Goal: Check status: Check status

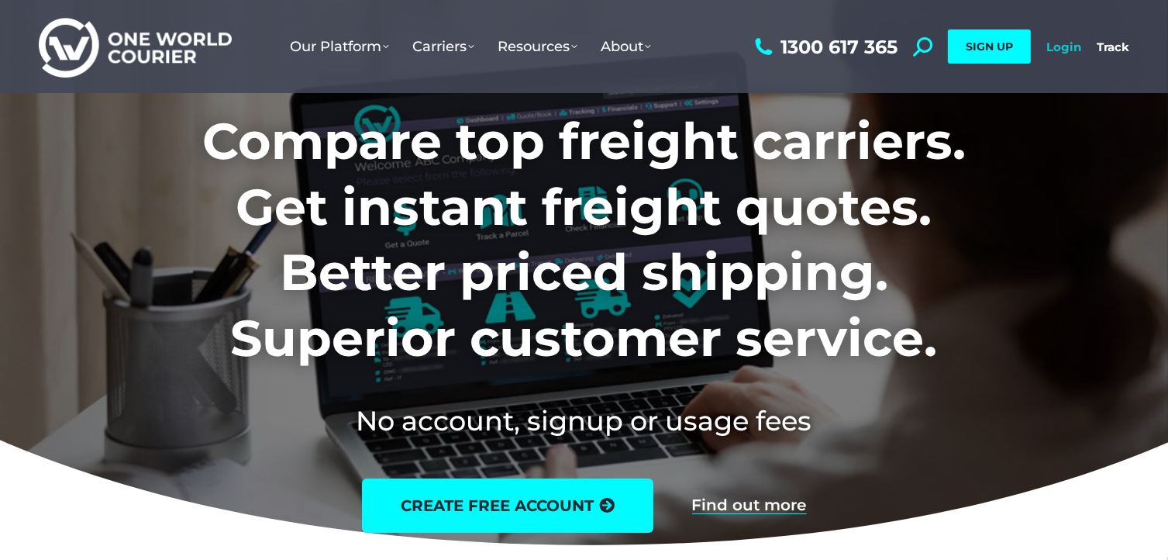
click at [1063, 47] on link "Login" at bounding box center [1063, 47] width 35 height 15
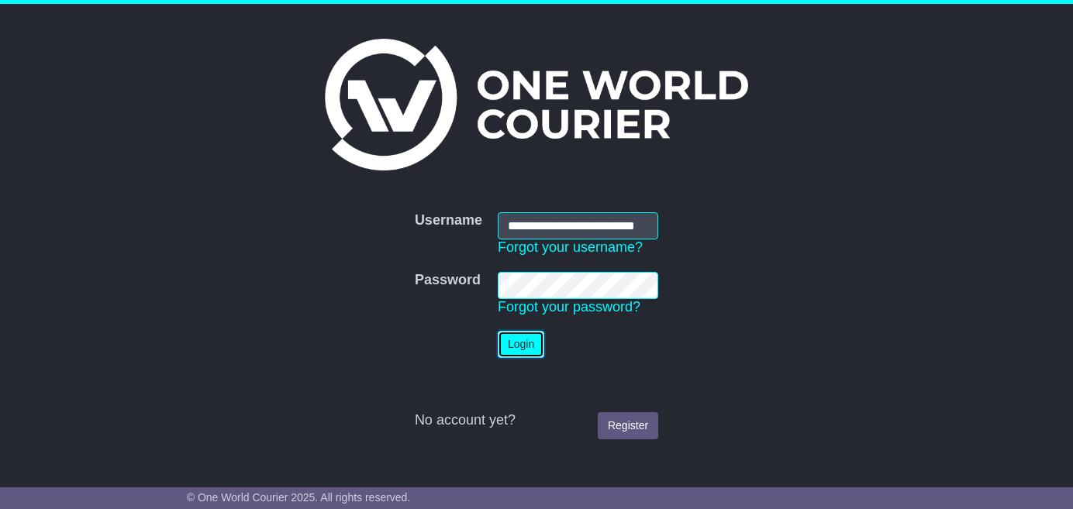
click at [514, 338] on button "Login" at bounding box center [521, 344] width 47 height 27
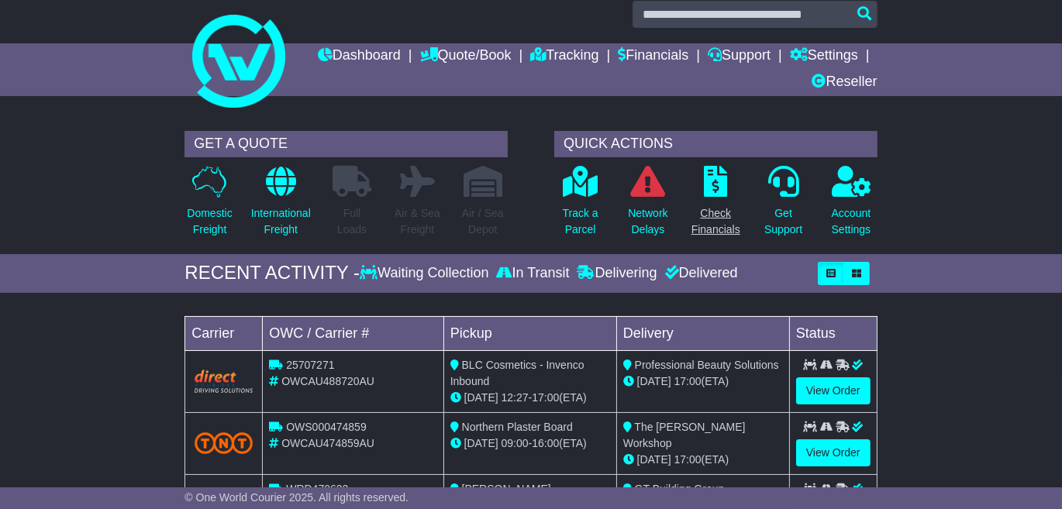
scroll to position [5, 0]
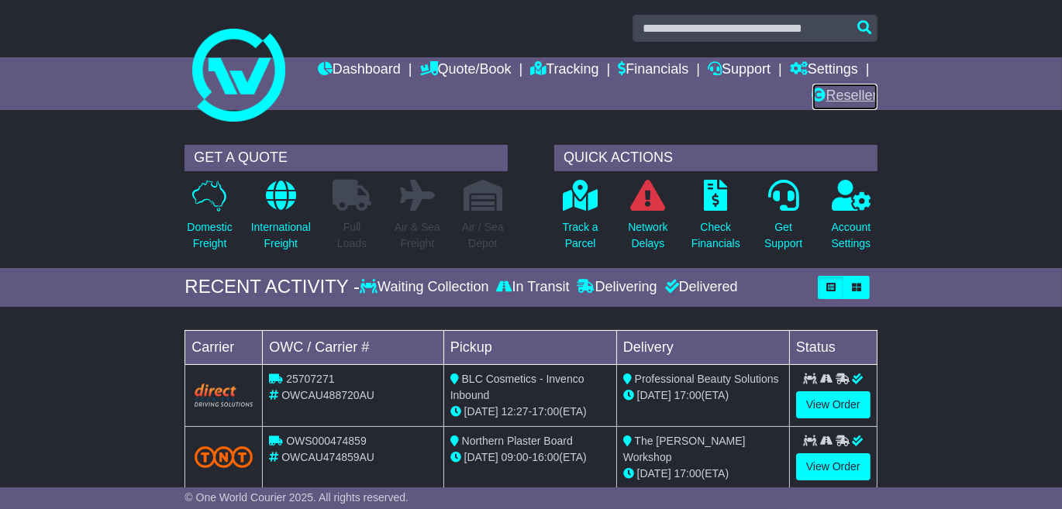
click at [843, 90] on link "Reseller" at bounding box center [844, 97] width 65 height 26
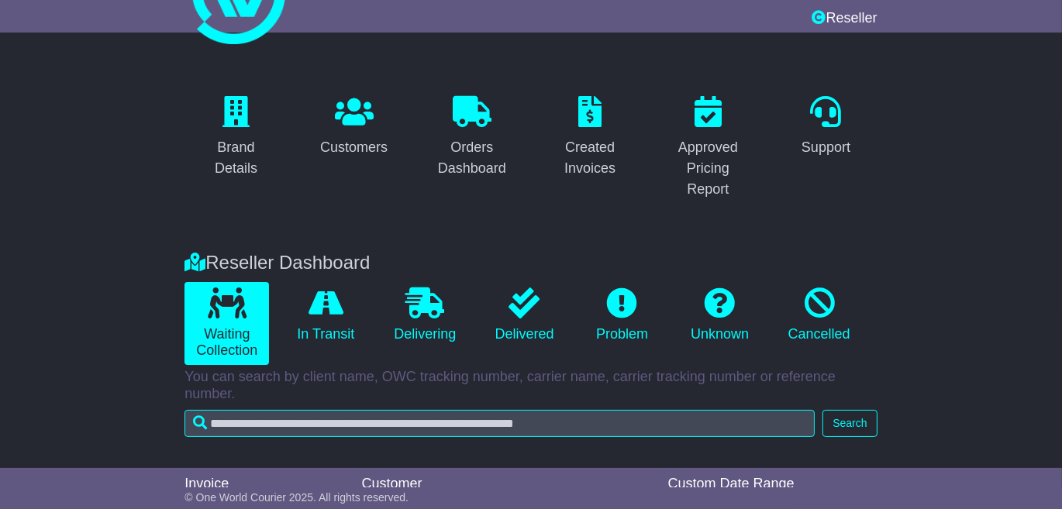
scroll to position [81, 0]
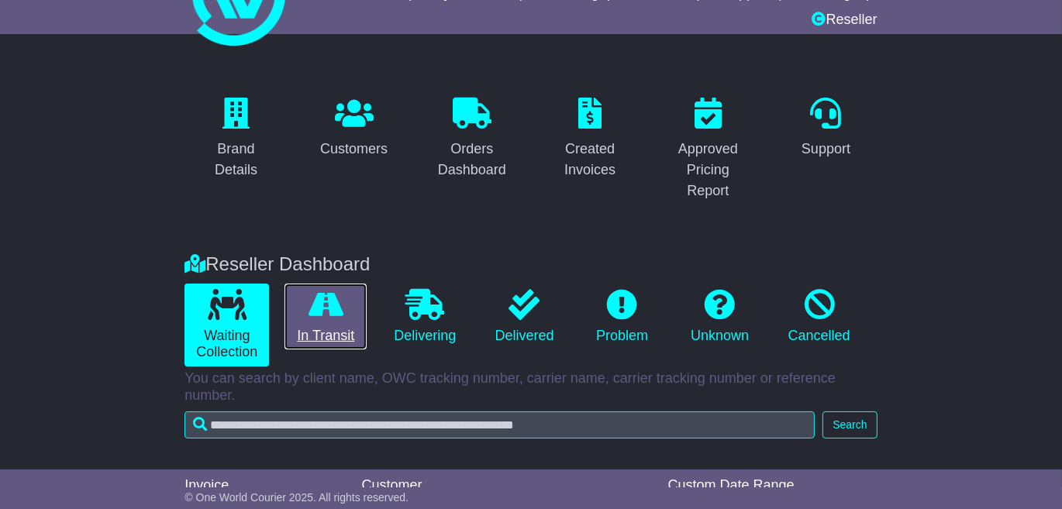
click at [341, 333] on link "In Transit" at bounding box center [325, 317] width 82 height 67
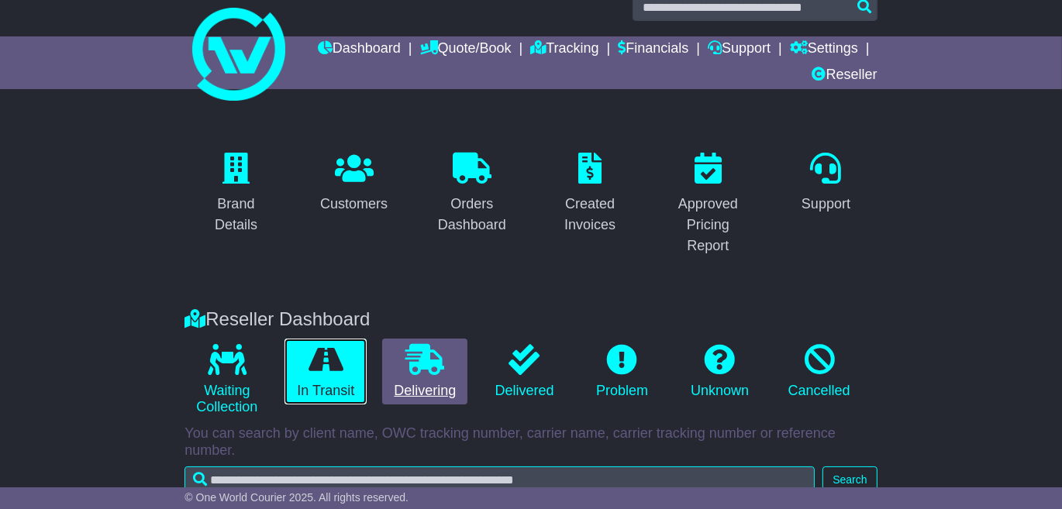
scroll to position [0, 0]
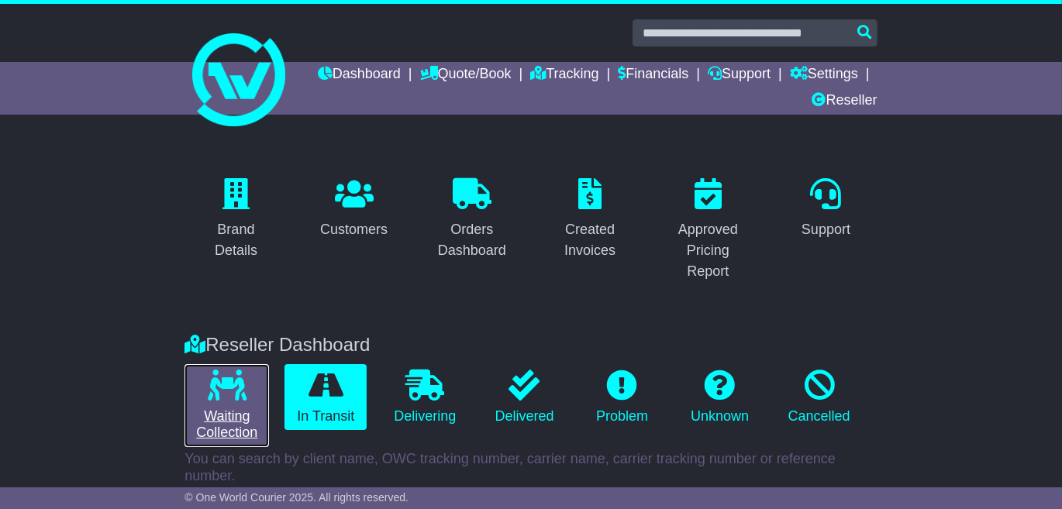
click at [234, 400] on link "Waiting Collection" at bounding box center [226, 405] width 84 height 83
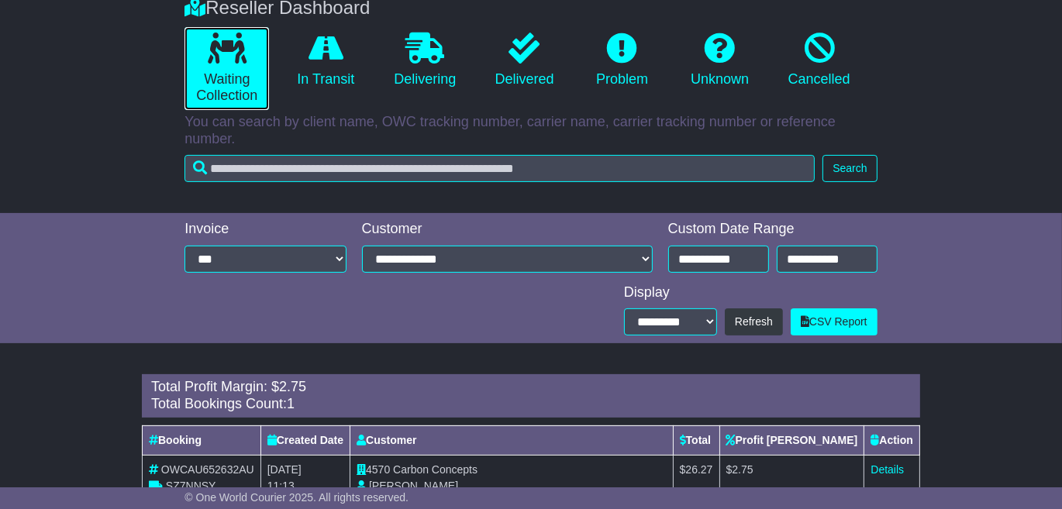
scroll to position [365, 0]
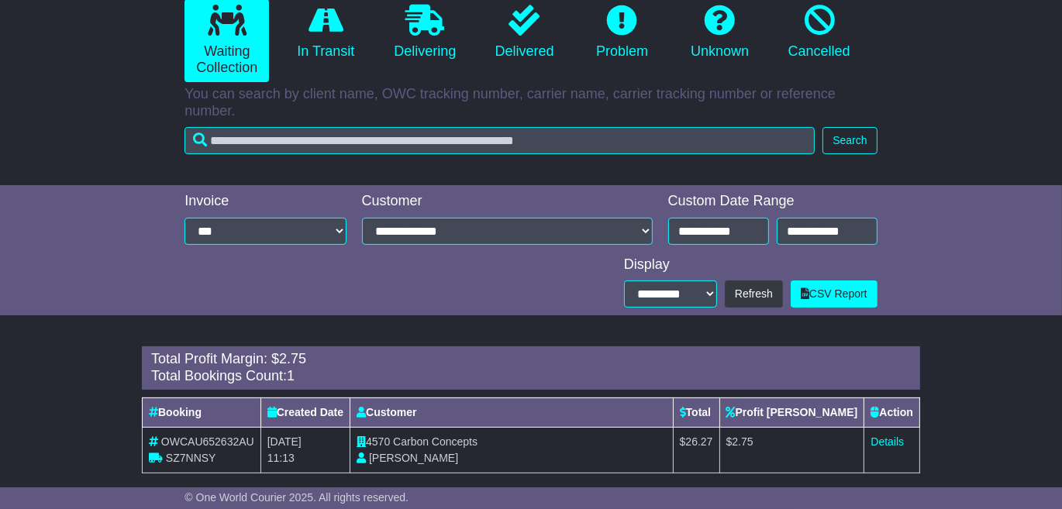
click at [887, 427] on td "Details" at bounding box center [892, 450] width 56 height 46
click at [887, 436] on link "Details" at bounding box center [886, 442] width 33 height 12
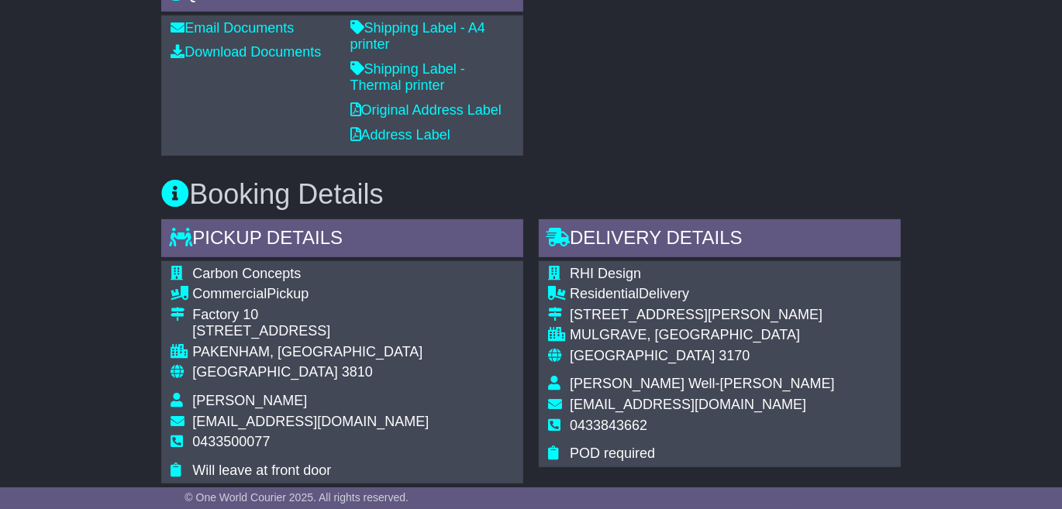
scroll to position [578, 0]
